Goal: Information Seeking & Learning: Find specific page/section

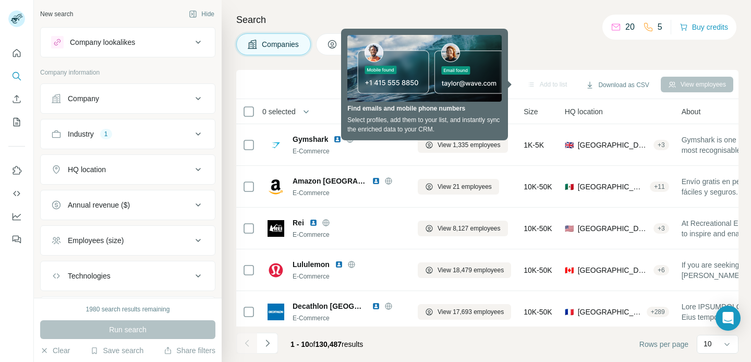
click at [153, 105] on button "Company" at bounding box center [128, 98] width 174 height 25
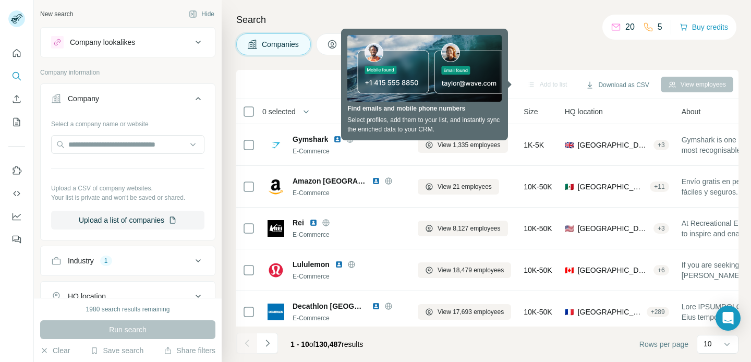
click at [200, 94] on icon at bounding box center [198, 98] width 13 height 13
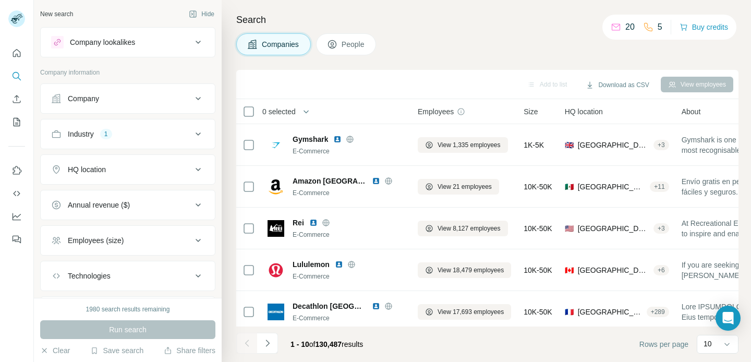
click at [181, 134] on div "Industry 1" at bounding box center [121, 134] width 141 height 10
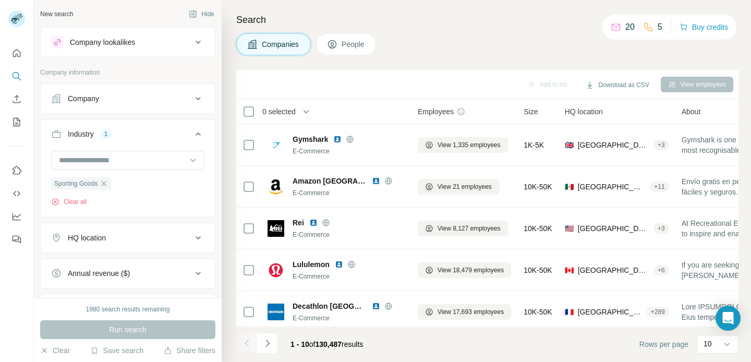
click at [196, 133] on icon at bounding box center [198, 134] width 13 height 13
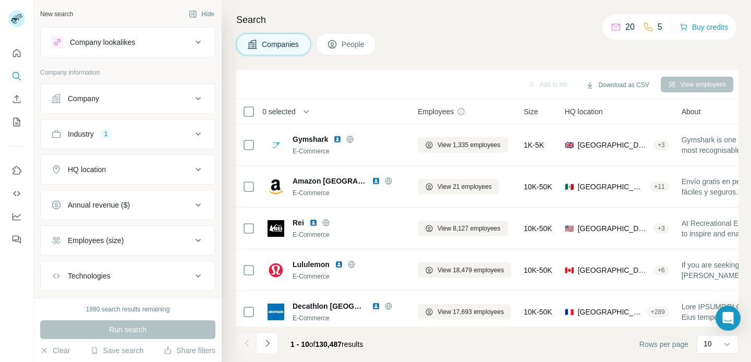
click at [186, 169] on div "HQ location" at bounding box center [121, 169] width 141 height 10
click at [152, 196] on input "text" at bounding box center [127, 195] width 153 height 19
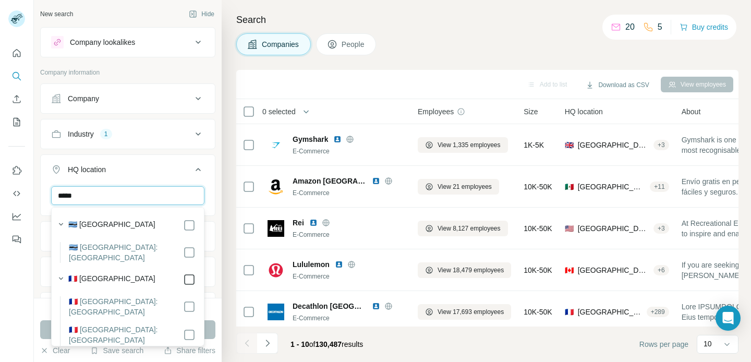
type input "*****"
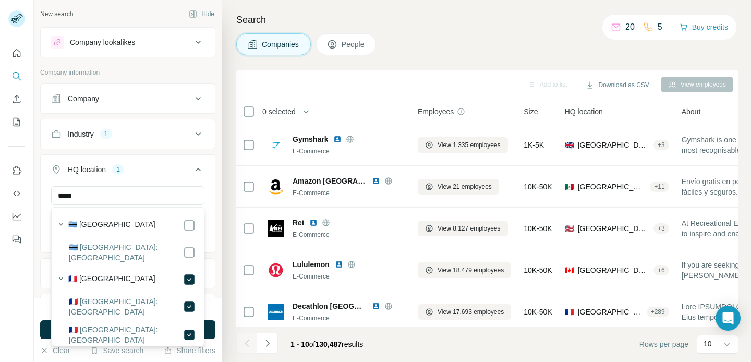
click at [201, 172] on icon at bounding box center [198, 169] width 13 height 13
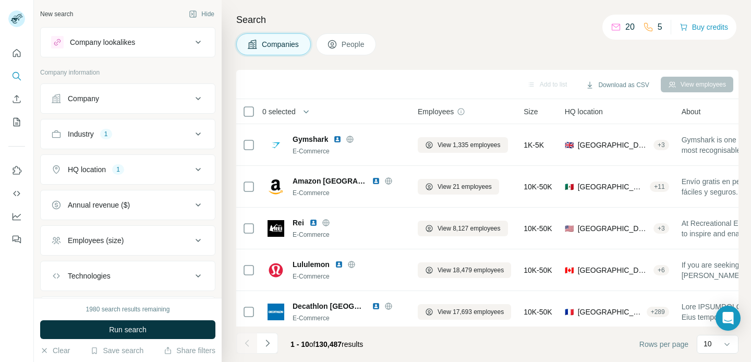
scroll to position [58, 0]
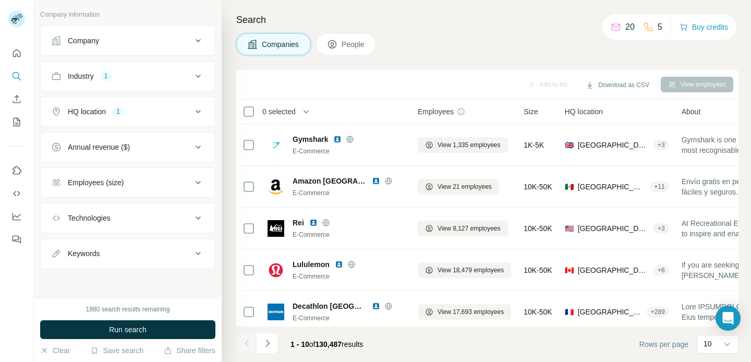
click at [172, 185] on div "Employees (size)" at bounding box center [121, 182] width 141 height 10
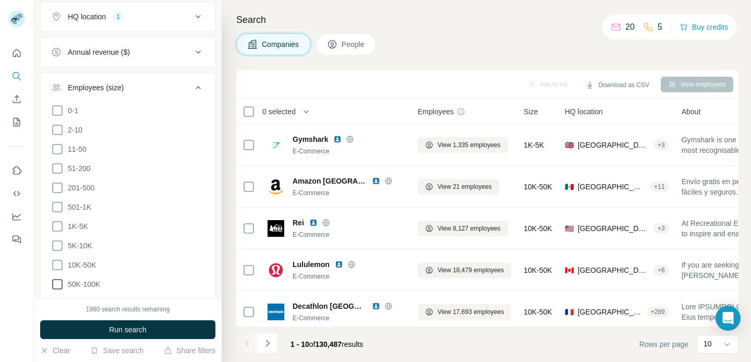
scroll to position [222, 0]
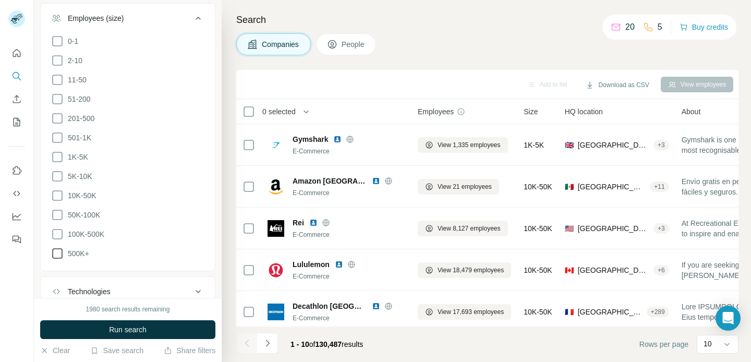
click at [58, 249] on icon at bounding box center [57, 253] width 13 height 13
click at [59, 233] on icon at bounding box center [57, 234] width 13 height 13
click at [60, 215] on icon at bounding box center [57, 215] width 13 height 13
click at [59, 195] on icon at bounding box center [57, 195] width 13 height 13
click at [59, 173] on icon at bounding box center [57, 176] width 13 height 13
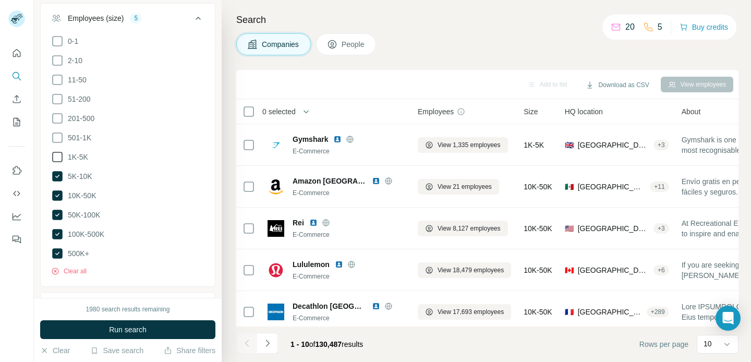
click at [59, 156] on icon at bounding box center [57, 157] width 13 height 13
click at [58, 135] on icon at bounding box center [57, 137] width 13 height 13
click at [57, 116] on icon at bounding box center [57, 118] width 13 height 13
click at [59, 97] on icon at bounding box center [57, 99] width 13 height 13
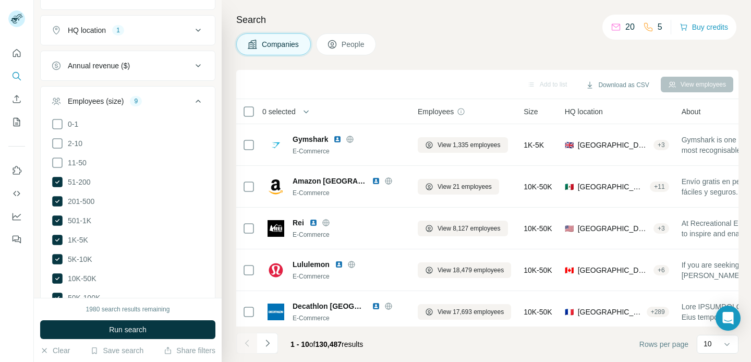
scroll to position [99, 0]
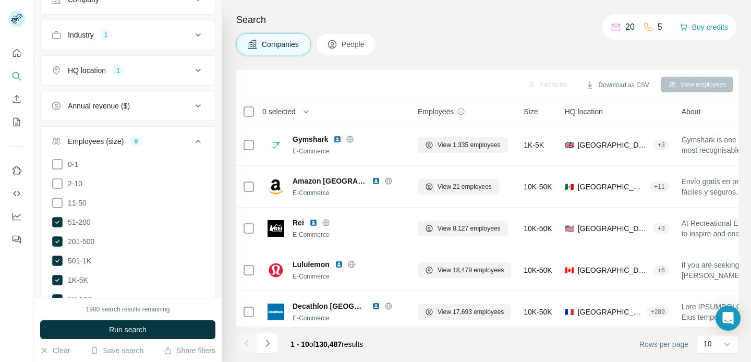
click at [199, 141] on icon at bounding box center [198, 141] width 5 height 3
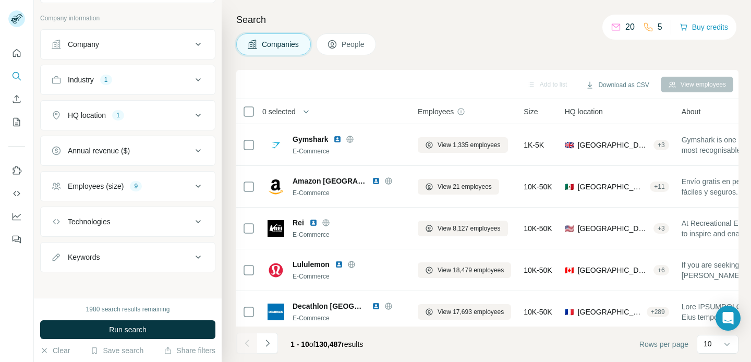
scroll to position [58, 0]
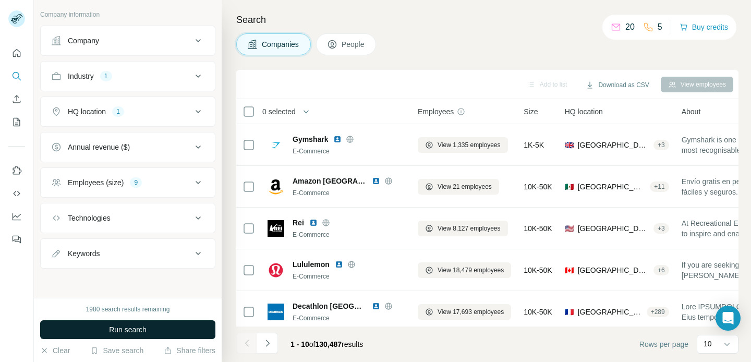
click at [140, 326] on span "Run search" at bounding box center [128, 330] width 38 height 10
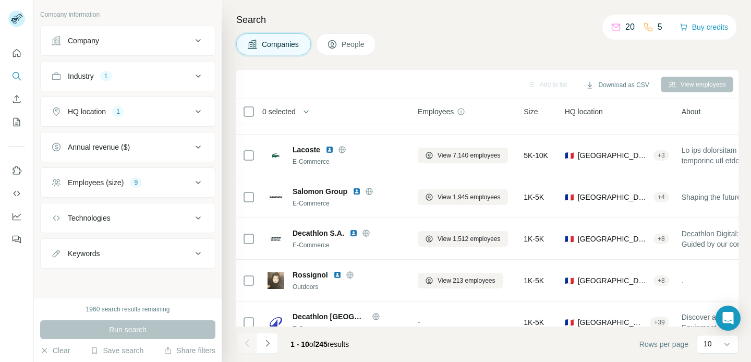
scroll to position [215, 0]
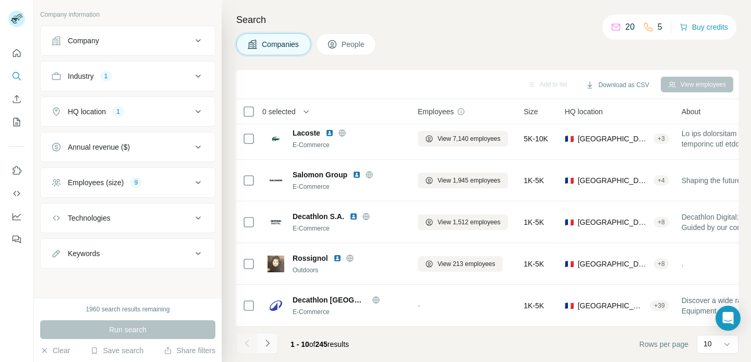
click at [270, 342] on icon "Navigate to next page" at bounding box center [267, 343] width 10 height 10
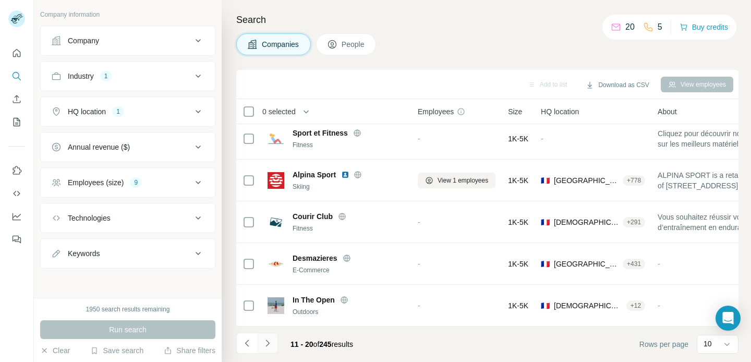
click at [271, 342] on icon "Navigate to next page" at bounding box center [267, 343] width 10 height 10
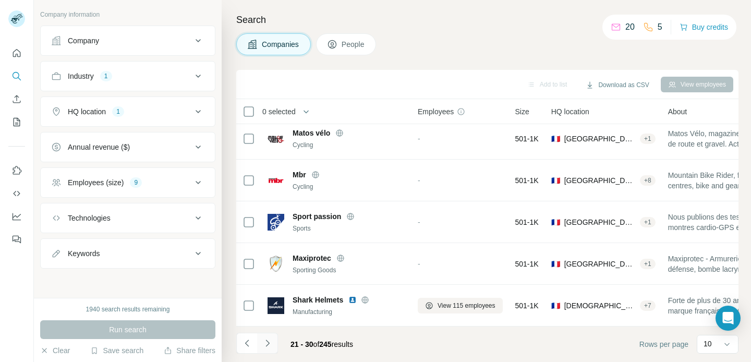
click at [272, 342] on icon "Navigate to next page" at bounding box center [267, 343] width 10 height 10
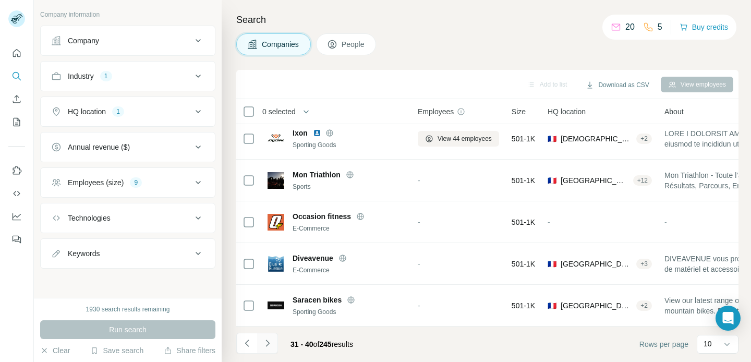
click at [269, 345] on icon "Navigate to next page" at bounding box center [267, 343] width 10 height 10
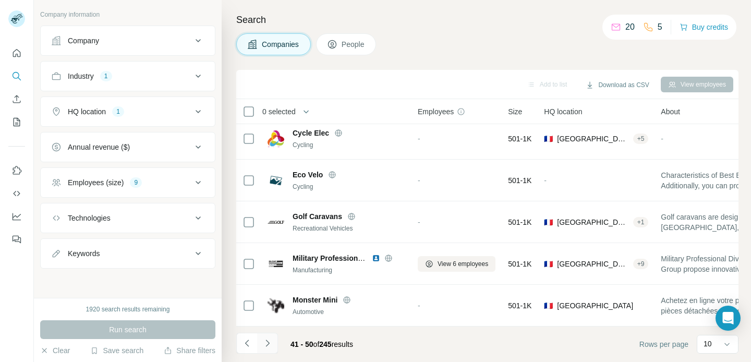
click at [268, 344] on icon "Navigate to next page" at bounding box center [268, 343] width 4 height 7
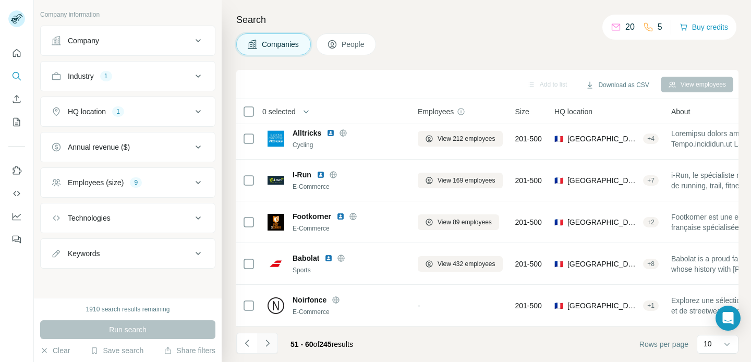
click at [268, 348] on icon "Navigate to next page" at bounding box center [267, 343] width 10 height 10
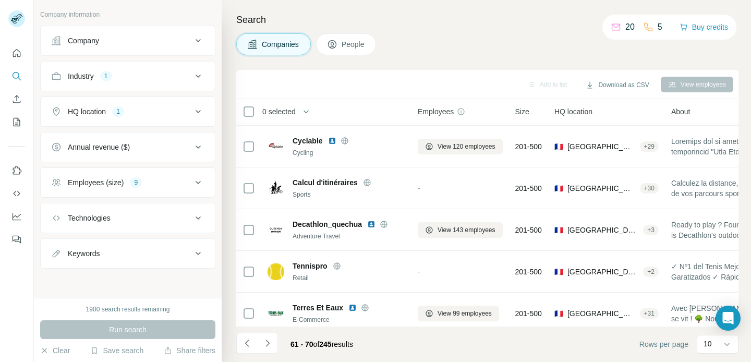
scroll to position [0, 0]
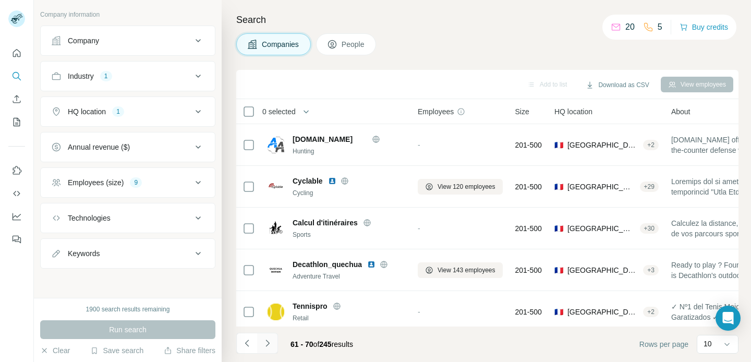
click at [270, 341] on icon "Navigate to next page" at bounding box center [267, 343] width 10 height 10
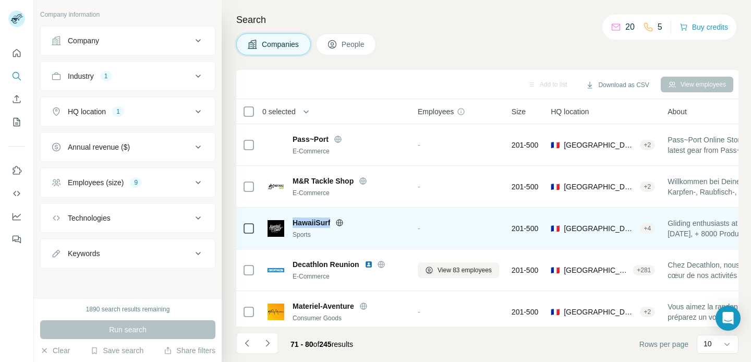
drag, startPoint x: 332, startPoint y: 224, endPoint x: 293, endPoint y: 223, distance: 39.2
click at [293, 223] on div "HawaiiSurf" at bounding box center [349, 223] width 113 height 10
copy span "HawaiiSurf"
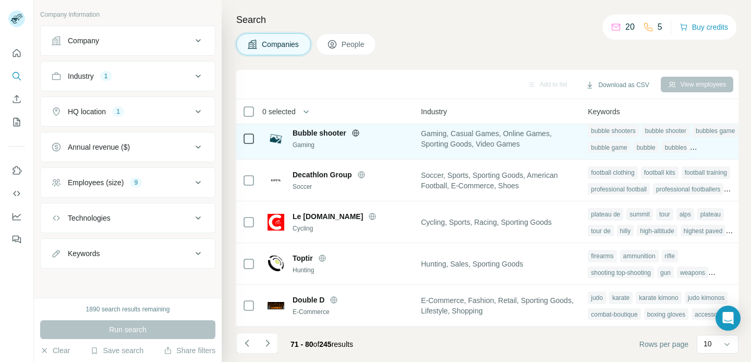
scroll to position [215, 754]
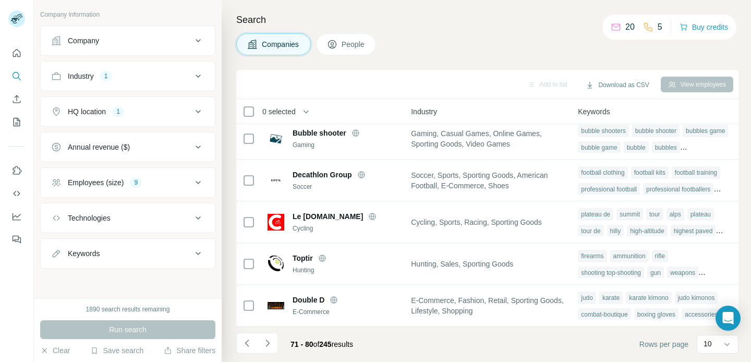
click at [279, 342] on div "71 - 80 of 245 results" at bounding box center [298, 344] width 125 height 23
click at [270, 345] on icon "Navigate to next page" at bounding box center [267, 343] width 10 height 10
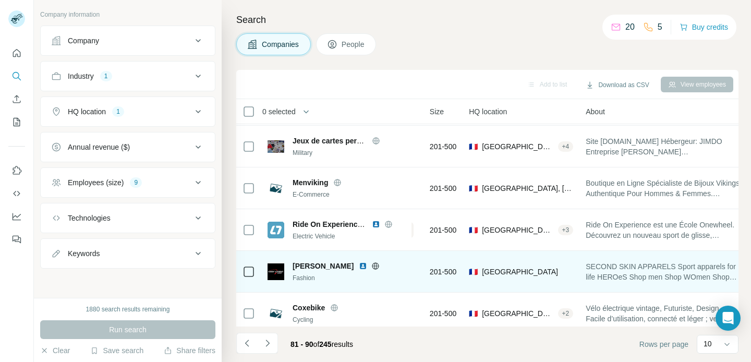
scroll to position [215, 82]
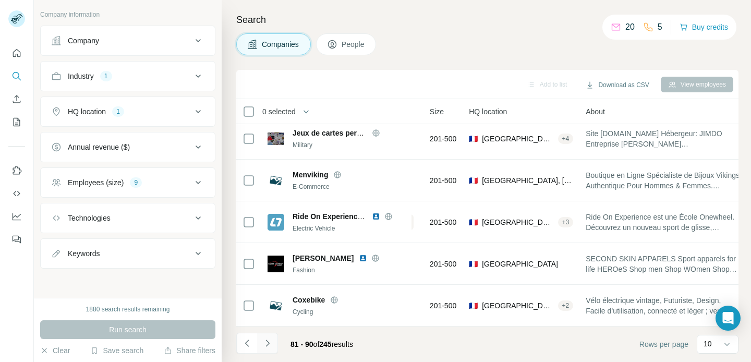
click at [274, 343] on button "Navigate to next page" at bounding box center [267, 343] width 21 height 21
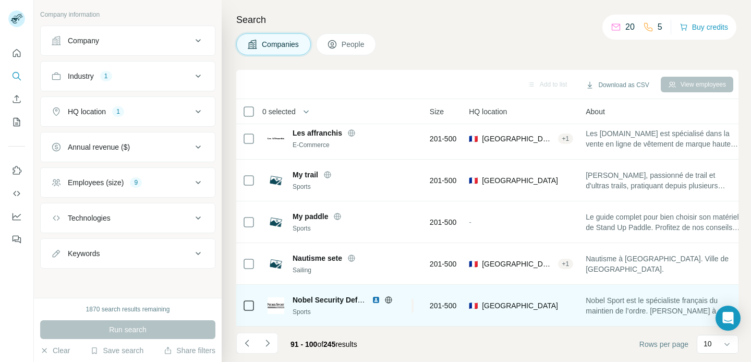
click at [388, 300] on icon at bounding box center [389, 300] width 8 height 8
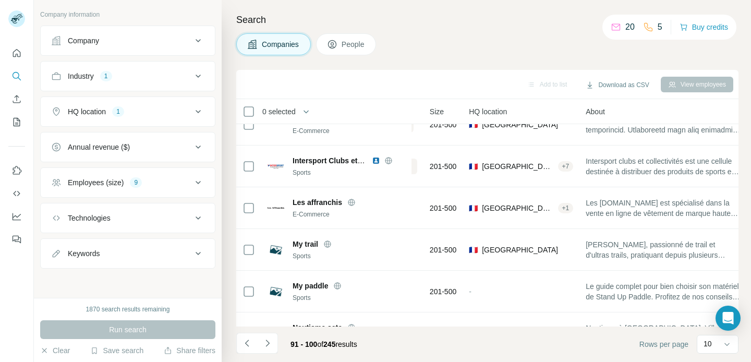
scroll to position [139, 82]
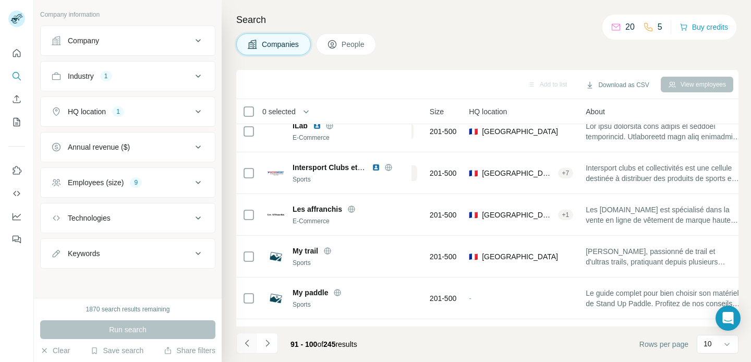
click at [250, 343] on icon "Navigate to previous page" at bounding box center [247, 343] width 10 height 10
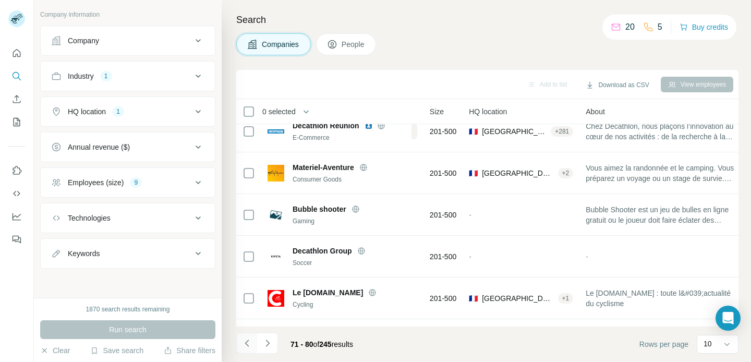
click at [250, 343] on icon "Navigate to previous page" at bounding box center [247, 343] width 10 height 10
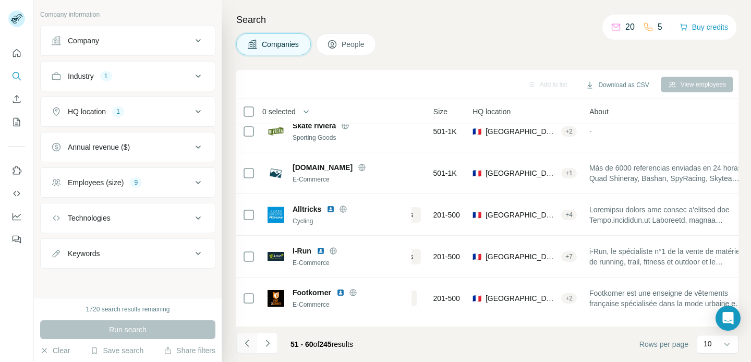
click at [250, 343] on icon "Navigate to previous page" at bounding box center [247, 343] width 10 height 10
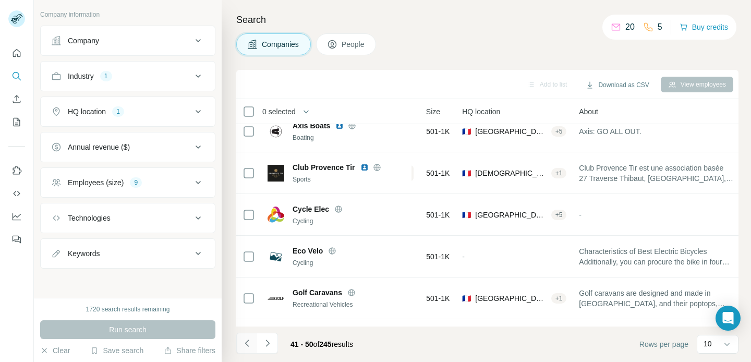
click at [250, 343] on icon "Navigate to previous page" at bounding box center [247, 343] width 10 height 10
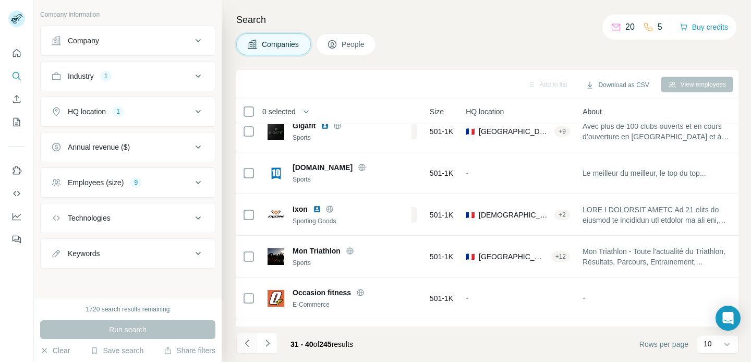
click at [250, 343] on icon "Navigate to previous page" at bounding box center [247, 343] width 10 height 10
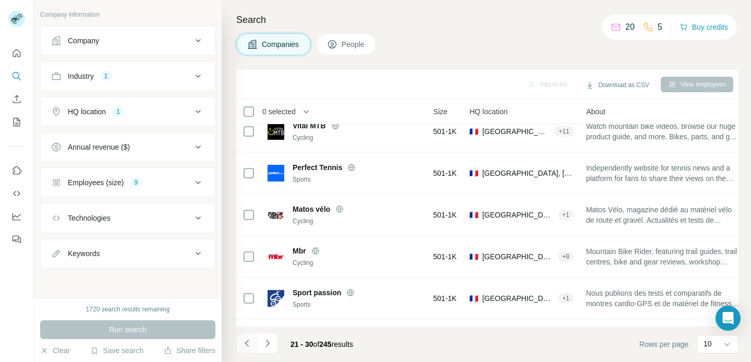
click at [250, 343] on icon "Navigate to previous page" at bounding box center [247, 343] width 10 height 10
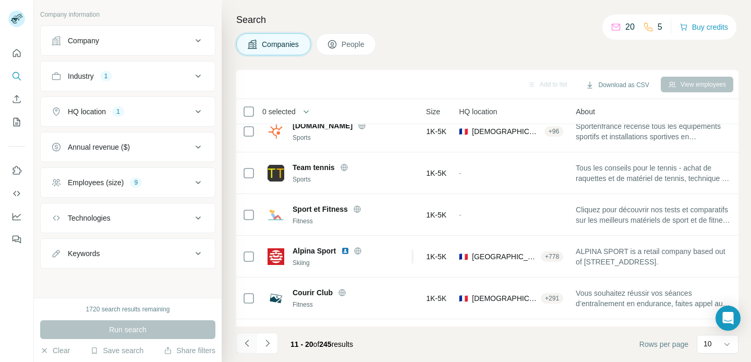
click at [250, 343] on icon "Navigate to previous page" at bounding box center [247, 343] width 10 height 10
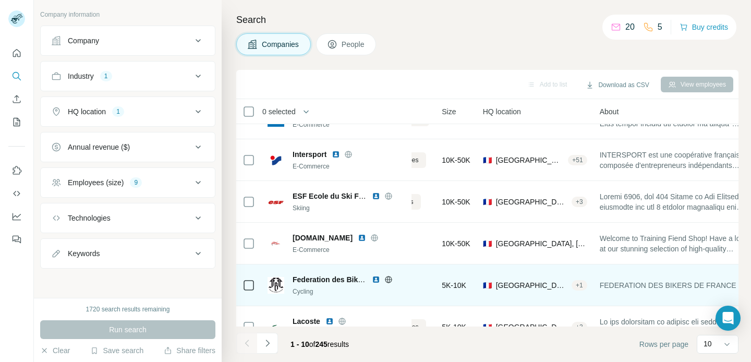
scroll to position [0, 82]
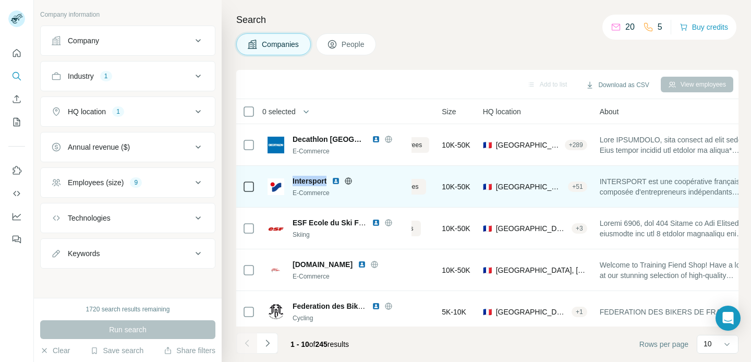
drag, startPoint x: 327, startPoint y: 183, endPoint x: 293, endPoint y: 181, distance: 34.0
click at [293, 181] on div "Intersport" at bounding box center [349, 181] width 113 height 10
copy span "Intersport"
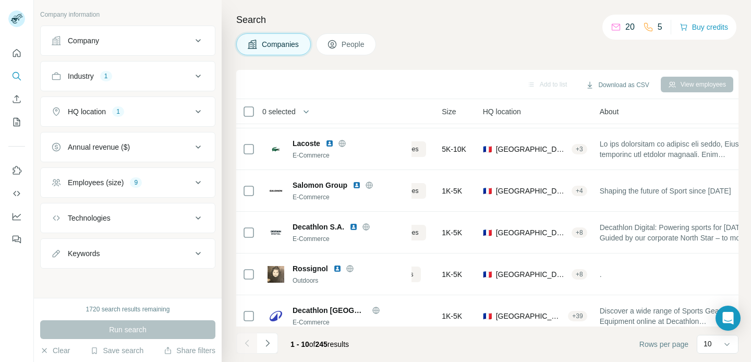
scroll to position [215, 82]
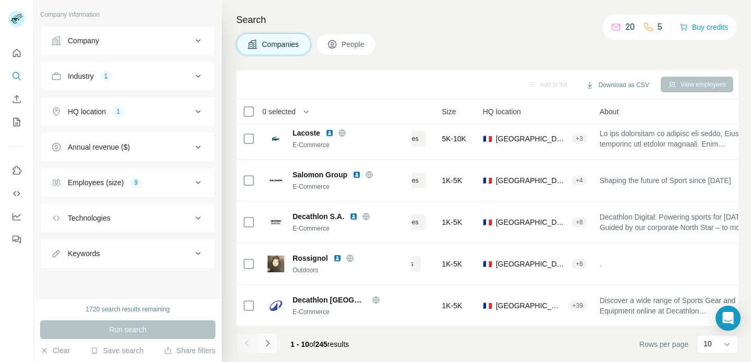
click at [268, 349] on button "Navigate to next page" at bounding box center [267, 343] width 21 height 21
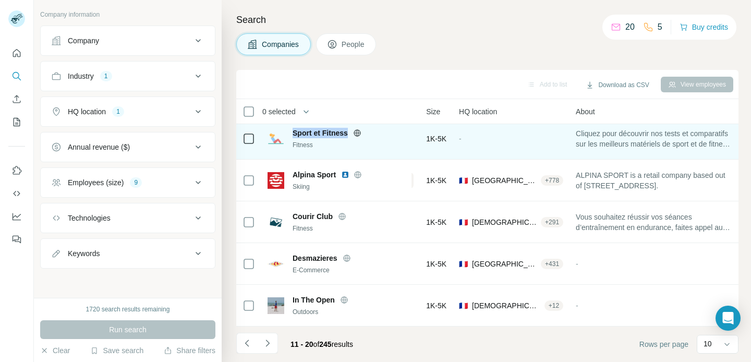
drag, startPoint x: 348, startPoint y: 135, endPoint x: 292, endPoint y: 135, distance: 55.8
click at [293, 135] on div "Sport et Fitness" at bounding box center [349, 133] width 113 height 10
copy span "Sport et Fitness"
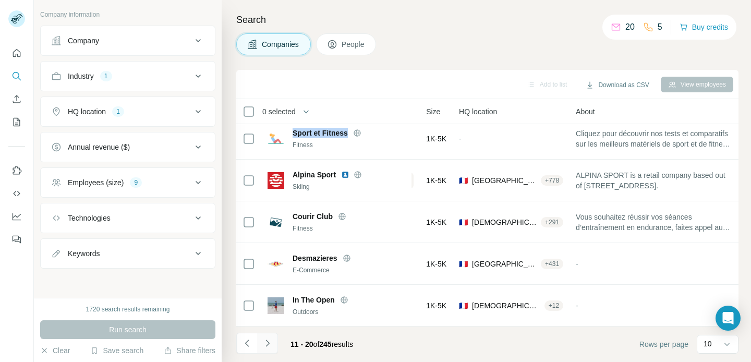
click at [271, 343] on icon "Navigate to next page" at bounding box center [267, 343] width 10 height 10
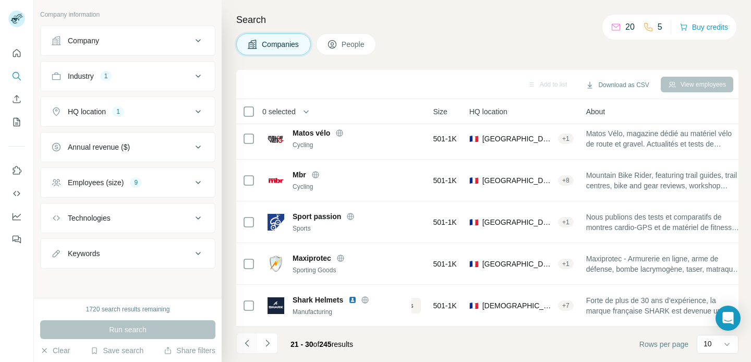
click at [254, 343] on button "Navigate to previous page" at bounding box center [246, 343] width 21 height 21
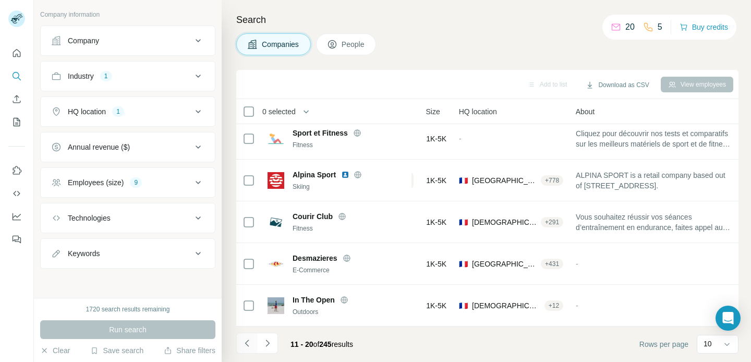
click at [254, 343] on button "Navigate to previous page" at bounding box center [246, 343] width 21 height 21
